Goal: Information Seeking & Learning: Learn about a topic

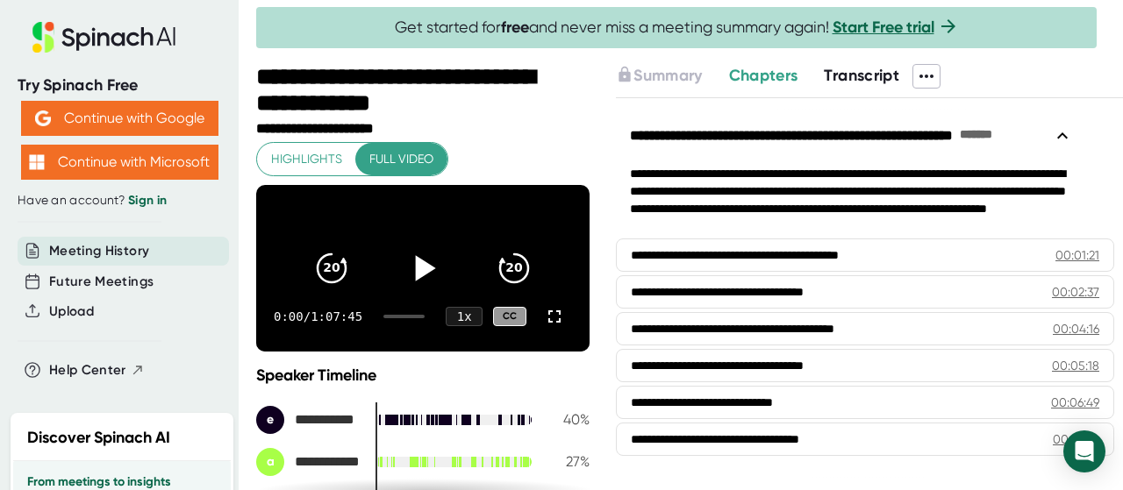
click at [416, 273] on icon at bounding box center [426, 267] width 20 height 25
click at [544, 327] on icon at bounding box center [554, 316] width 21 height 21
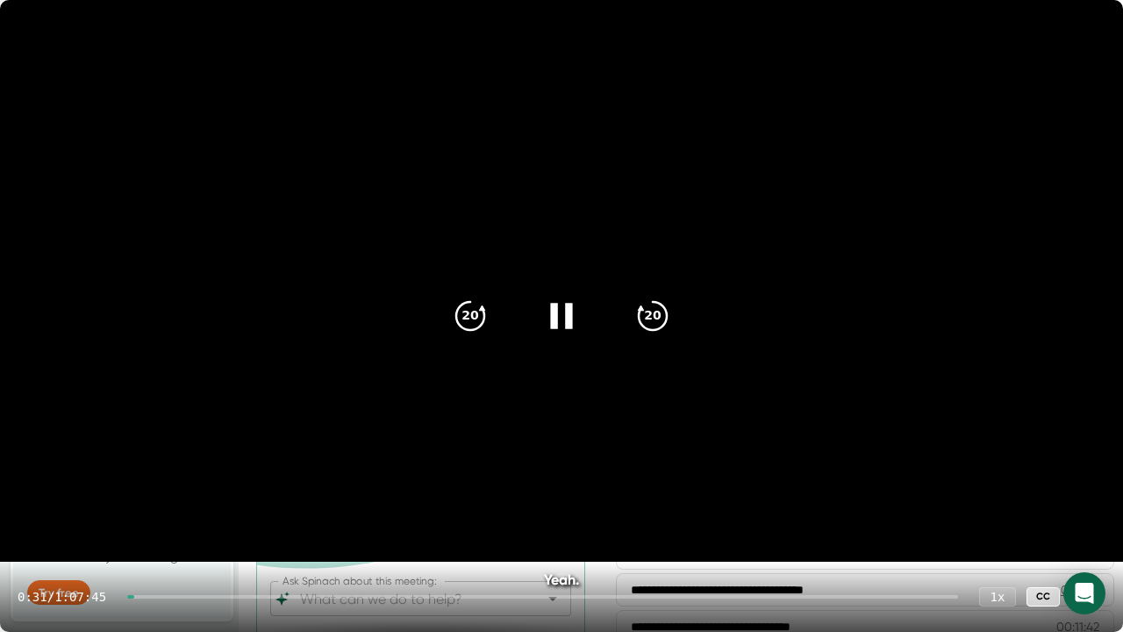
click at [557, 321] on icon at bounding box center [561, 315] width 22 height 25
click at [560, 315] on icon at bounding box center [564, 315] width 20 height 25
click at [163, 489] on div at bounding box center [542, 597] width 831 height 4
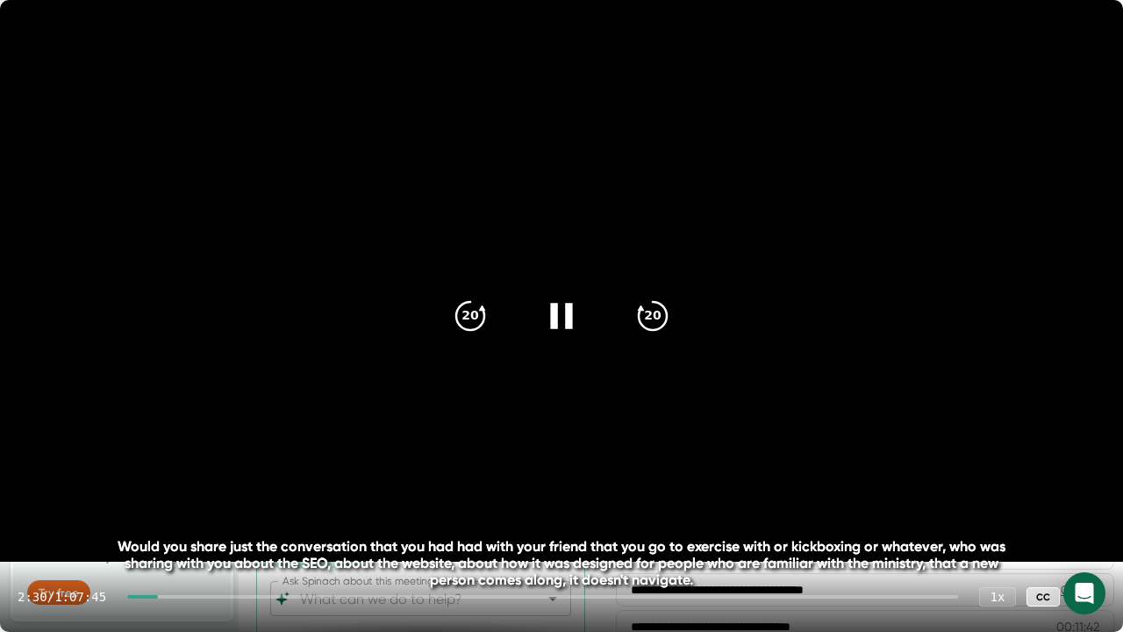
click at [144, 489] on div at bounding box center [142, 597] width 31 height 4
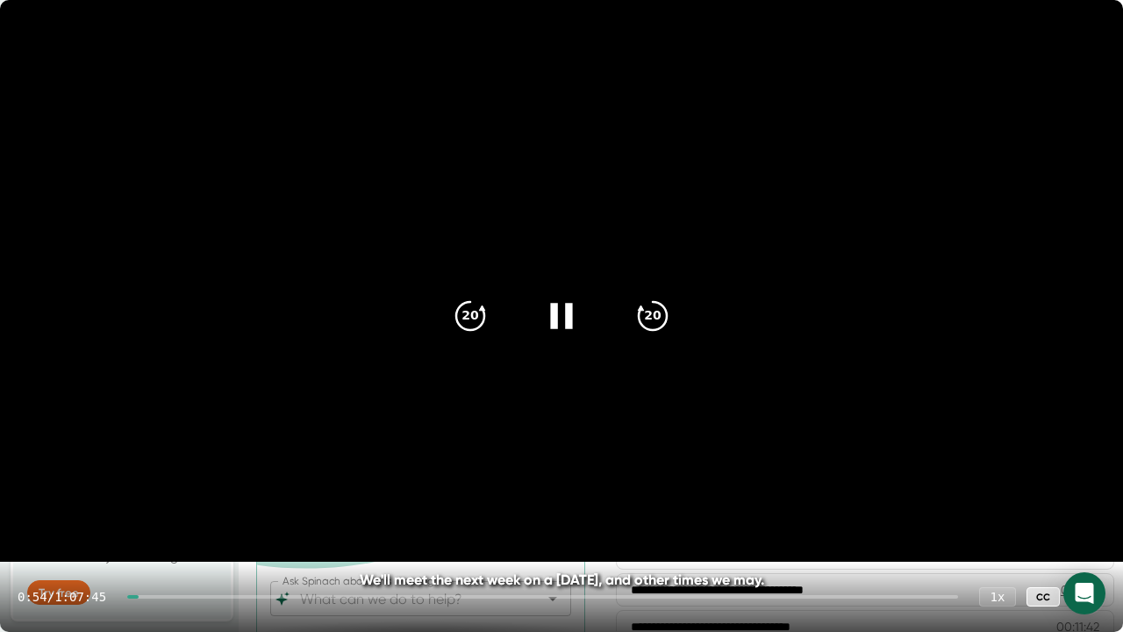
click at [158, 489] on div at bounding box center [542, 597] width 831 height 4
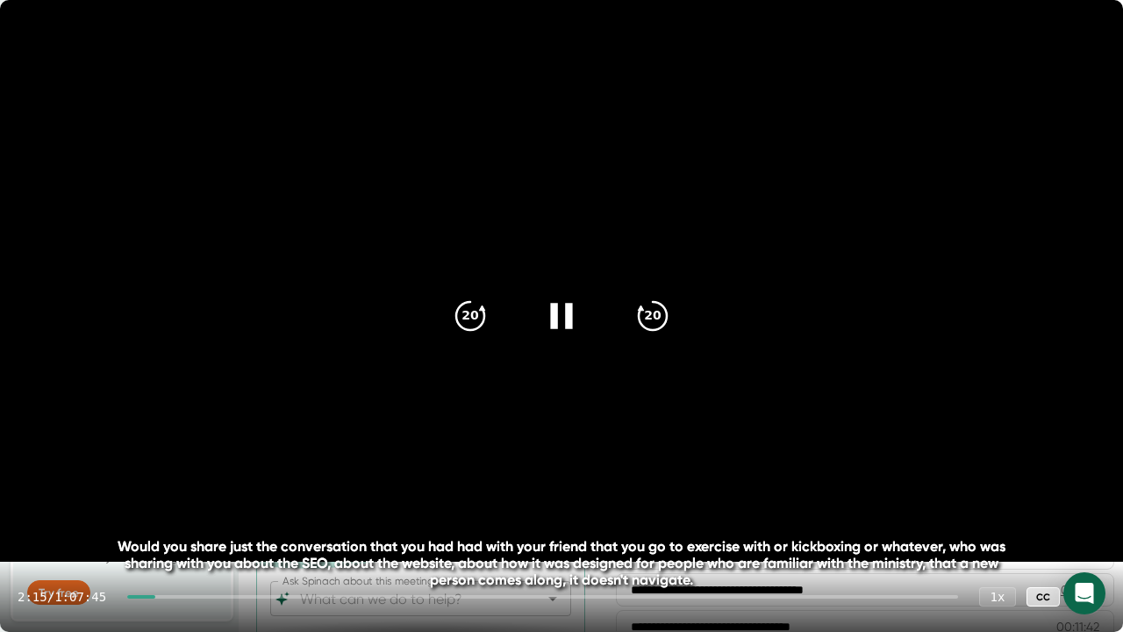
click at [155, 489] on div at bounding box center [141, 597] width 28 height 4
